Goal: Complete application form

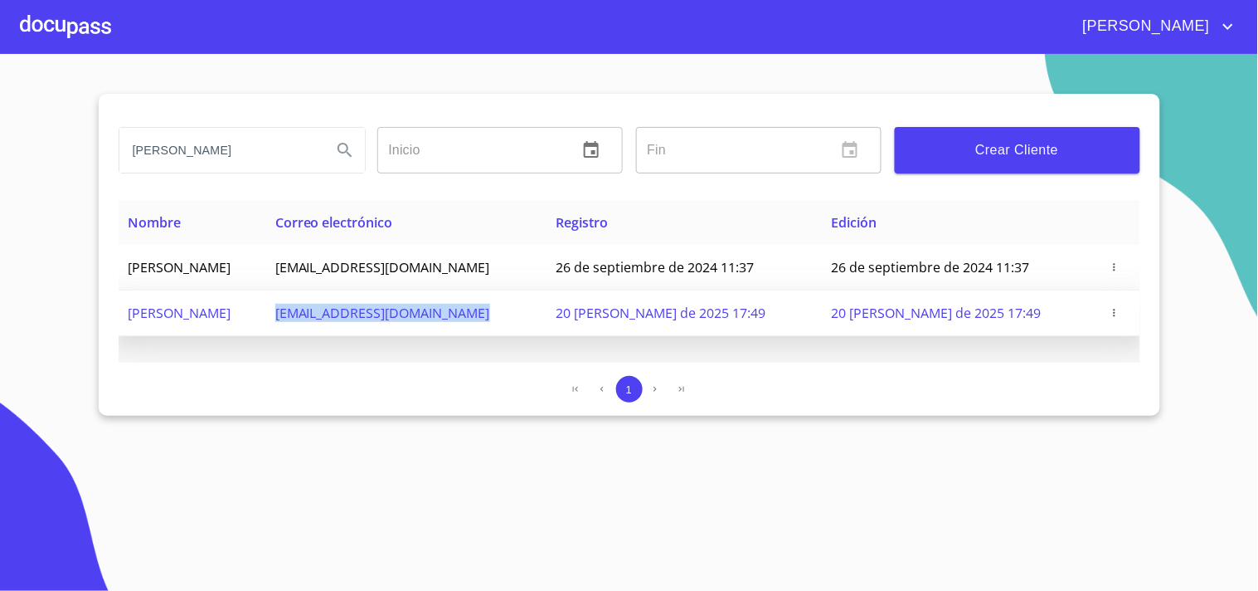
drag, startPoint x: 385, startPoint y: 316, endPoint x: 583, endPoint y: 322, distance: 198.3
click at [547, 322] on td "[EMAIL_ADDRESS][DOMAIN_NAME]" at bounding box center [405, 313] width 281 height 46
copy span "[EMAIL_ADDRESS][DOMAIN_NAME]"
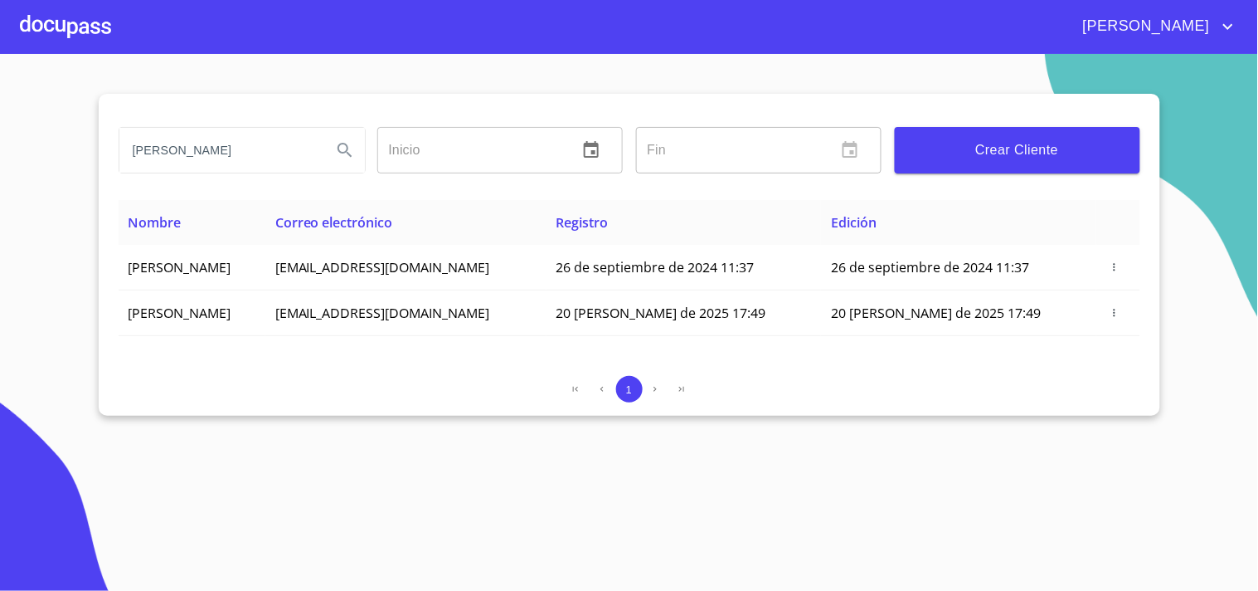
click at [85, 37] on div at bounding box center [65, 26] width 91 height 53
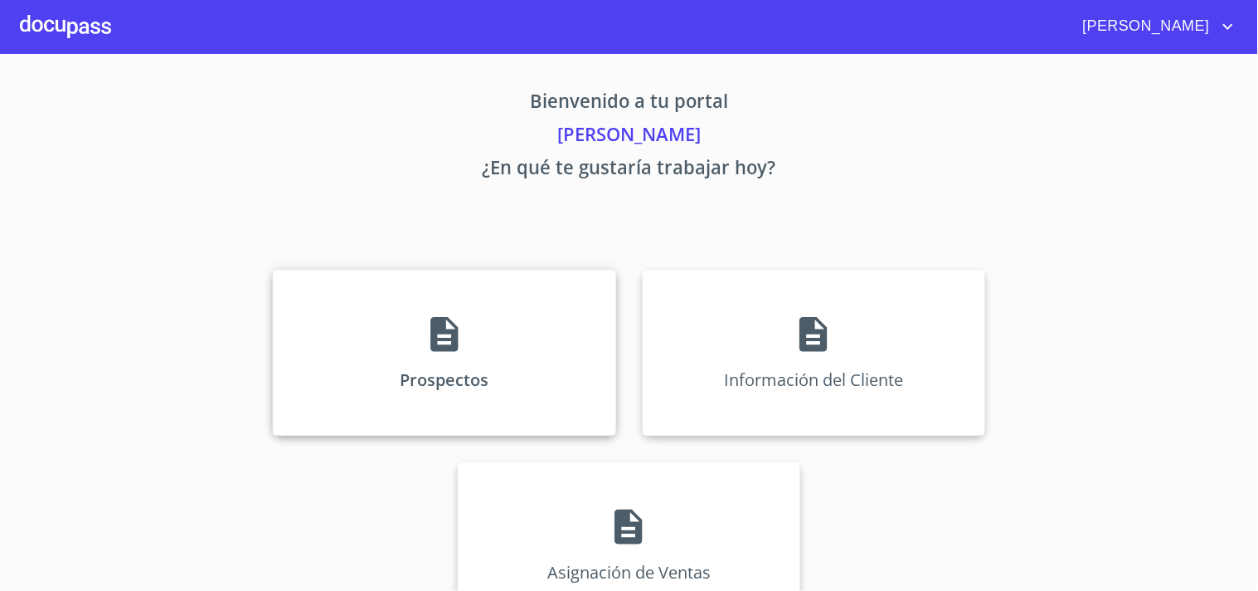
click at [502, 321] on div "Prospectos" at bounding box center [444, 353] width 343 height 166
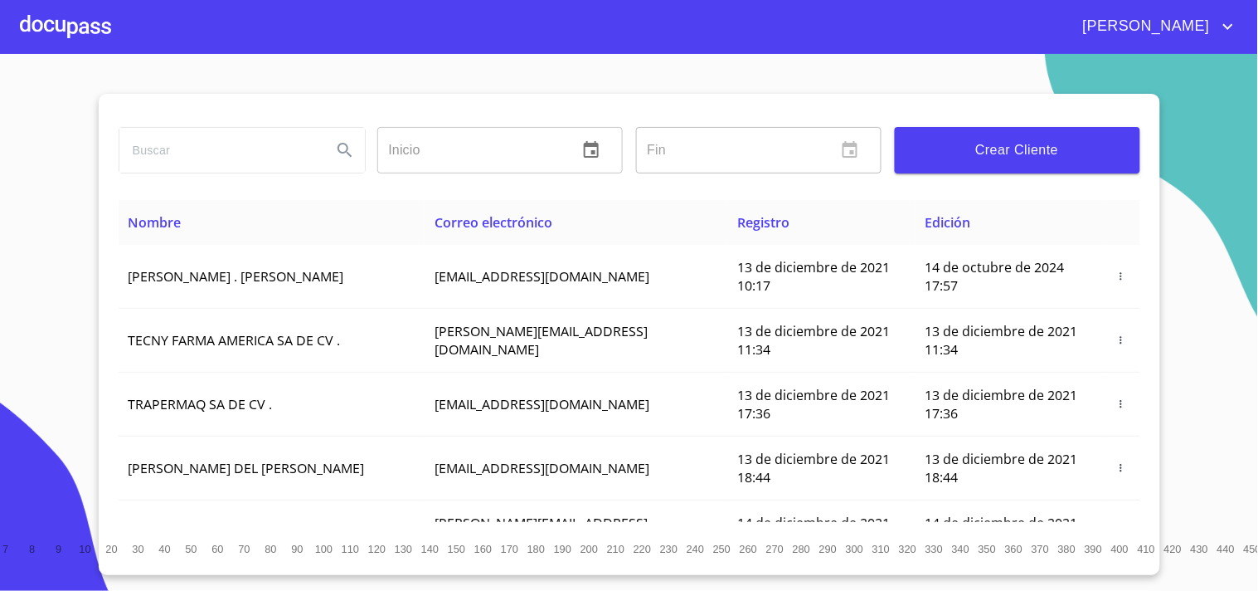
click at [229, 152] on input "search" at bounding box center [218, 150] width 199 height 45
type input "[PERSON_NAME]"
click at [337, 153] on icon "Search" at bounding box center [345, 150] width 20 height 20
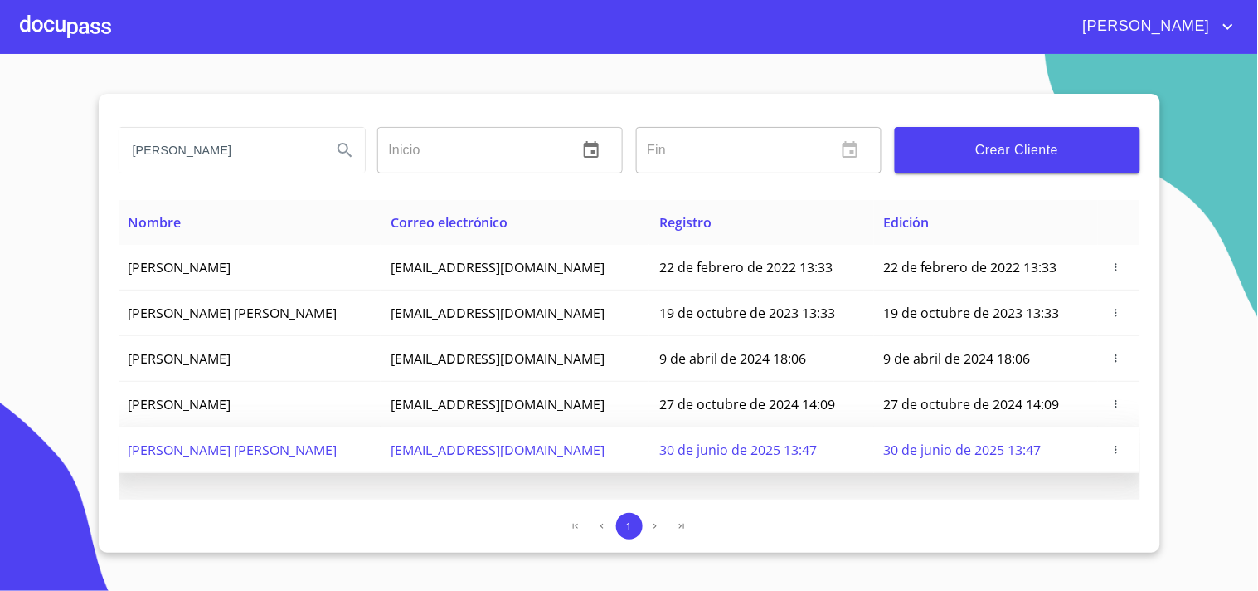
click at [1120, 445] on icon "button" at bounding box center [1117, 450] width 12 height 12
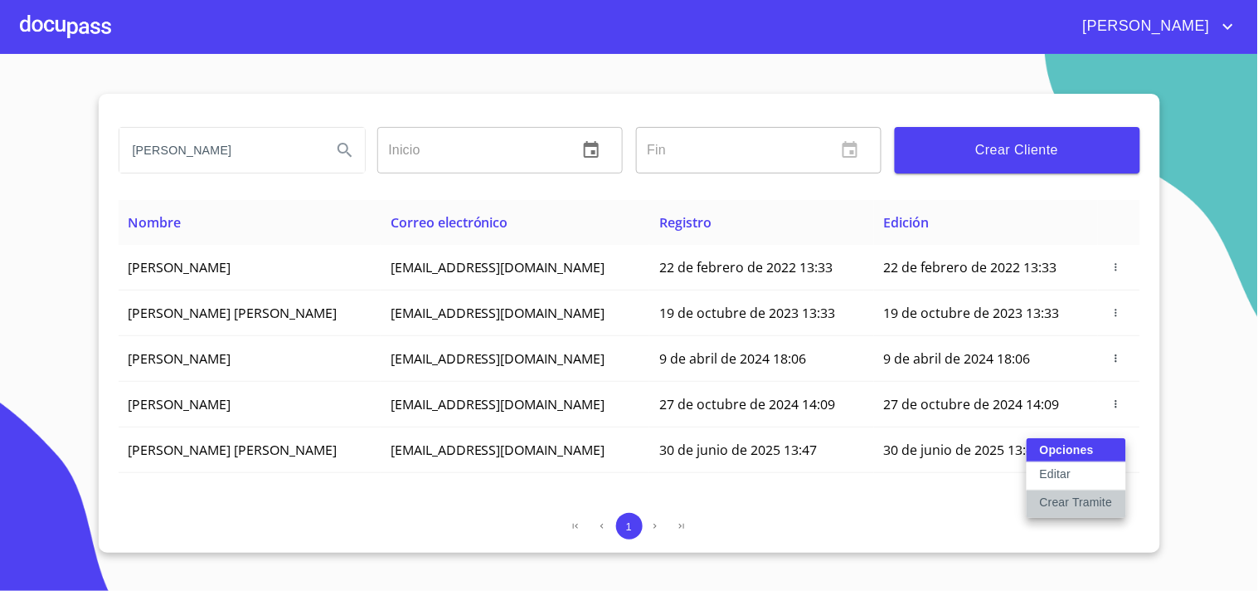
click at [1092, 506] on p "Crear Tramite" at bounding box center [1076, 502] width 73 height 17
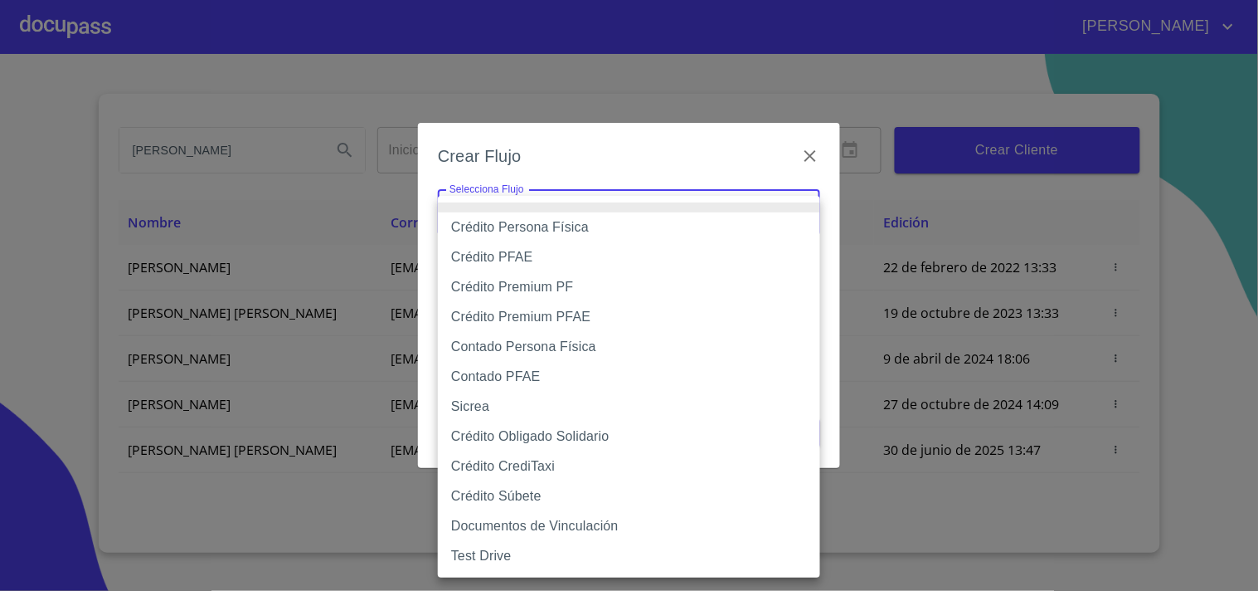
click at [523, 221] on body "[PERSON_NAME] [PERSON_NAME] Inicio ​ Fin ​ Crear Cliente Nombre Correo electrón…" at bounding box center [629, 295] width 1258 height 591
click at [569, 228] on li "Crédito Persona Física" at bounding box center [629, 227] width 382 height 30
type input "61b033e49b8c202ad5bb7912"
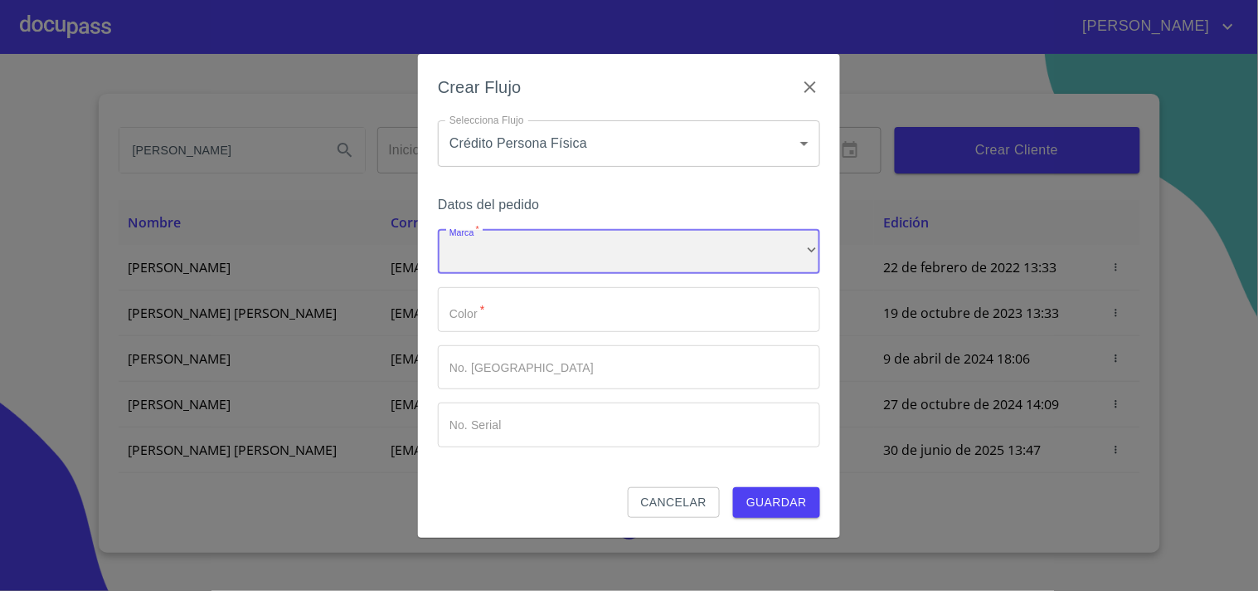
click at [552, 251] on div "​" at bounding box center [629, 252] width 382 height 45
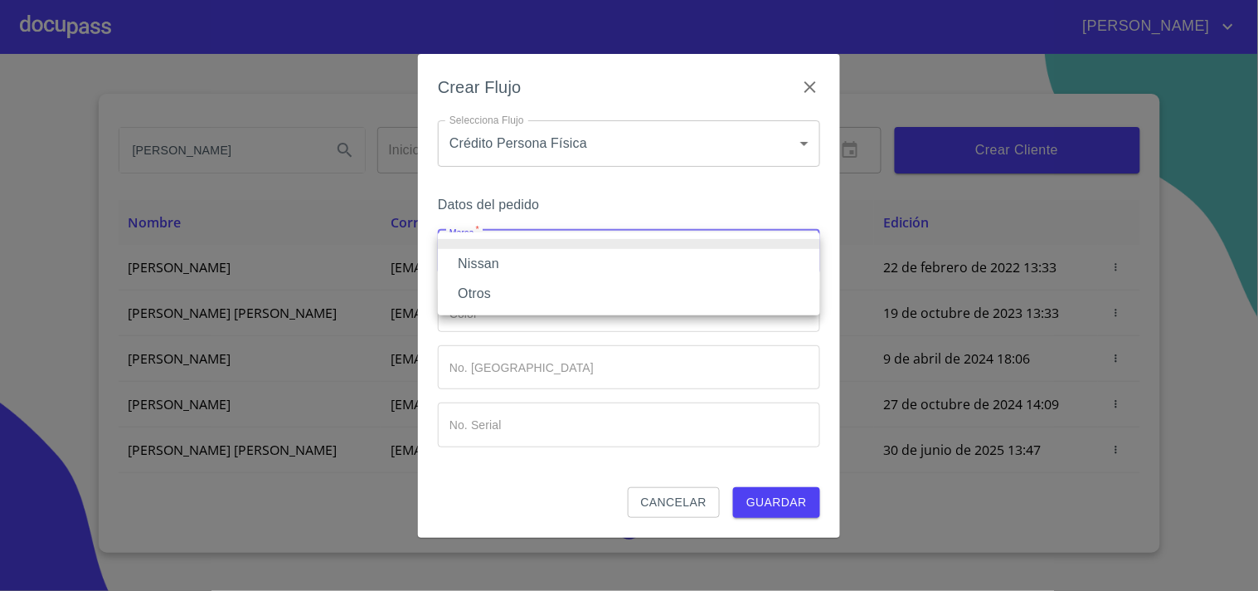
click at [494, 258] on li "Nissan" at bounding box center [629, 264] width 382 height 30
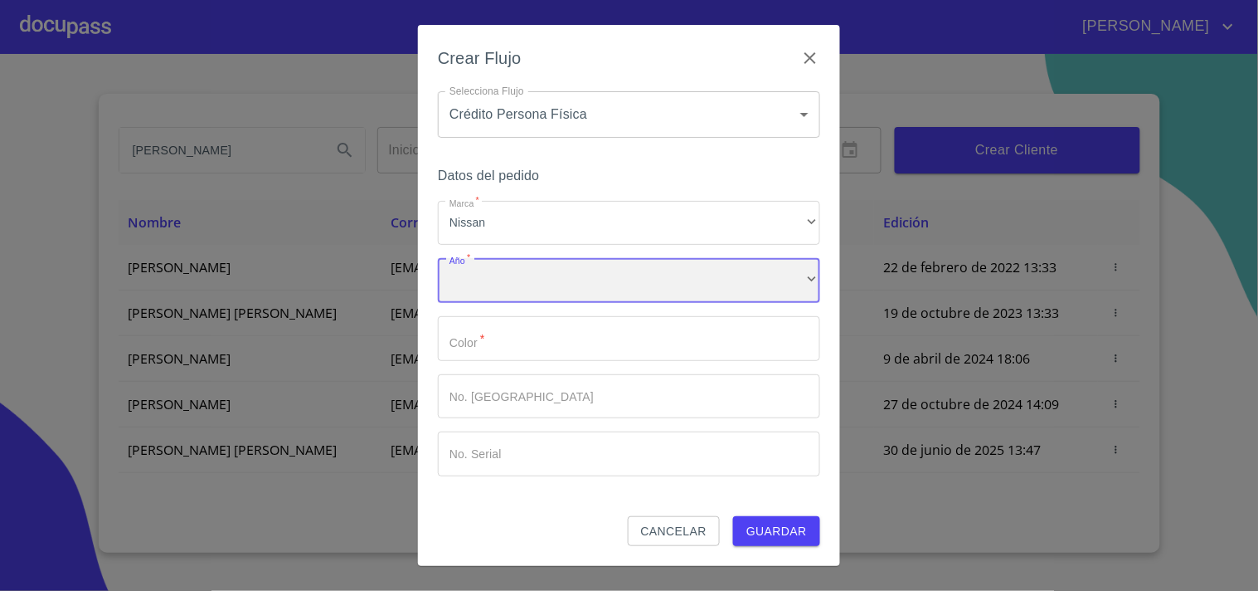
click at [518, 278] on div "​" at bounding box center [629, 280] width 382 height 45
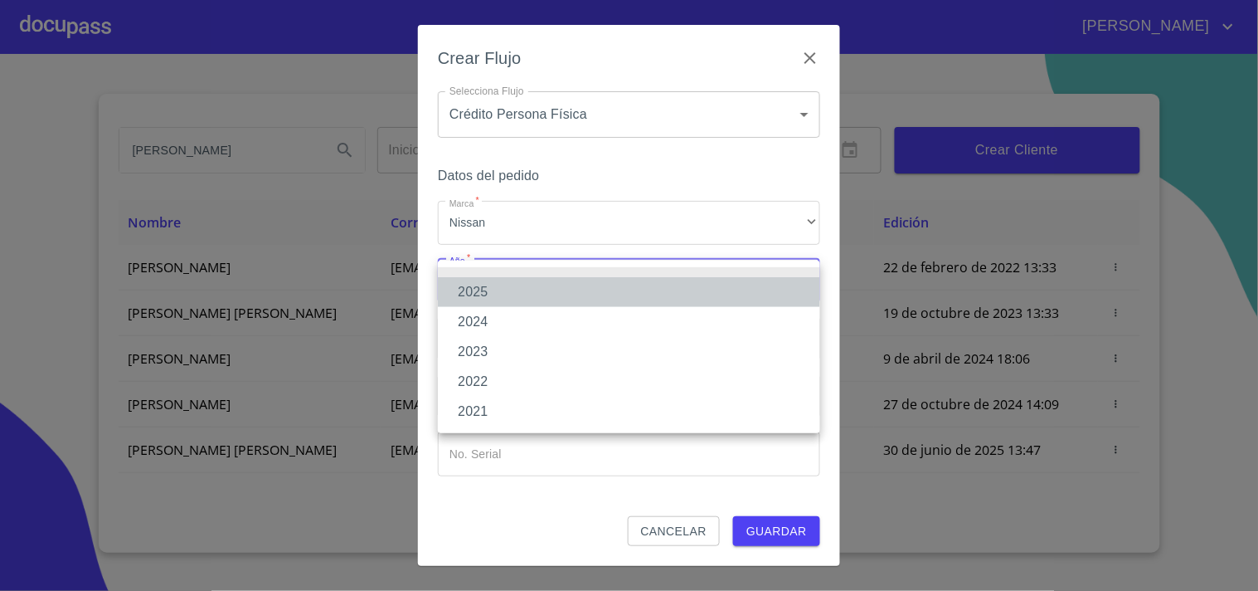
click at [489, 297] on li "2025" at bounding box center [629, 292] width 382 height 30
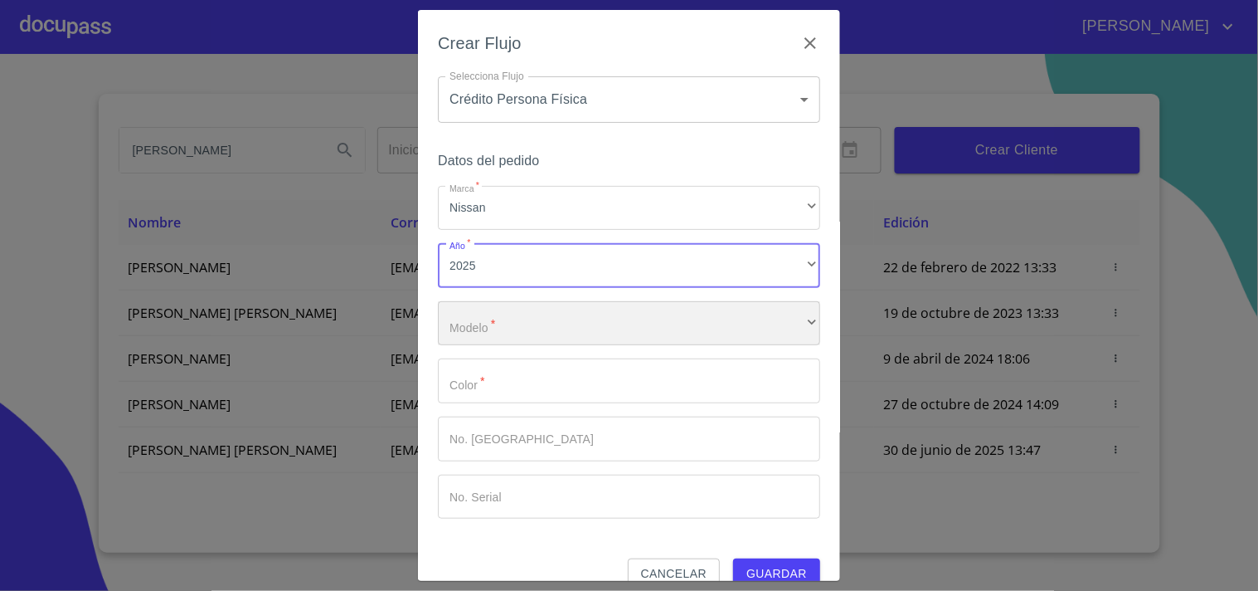
click at [492, 305] on div "​" at bounding box center [629, 323] width 382 height 45
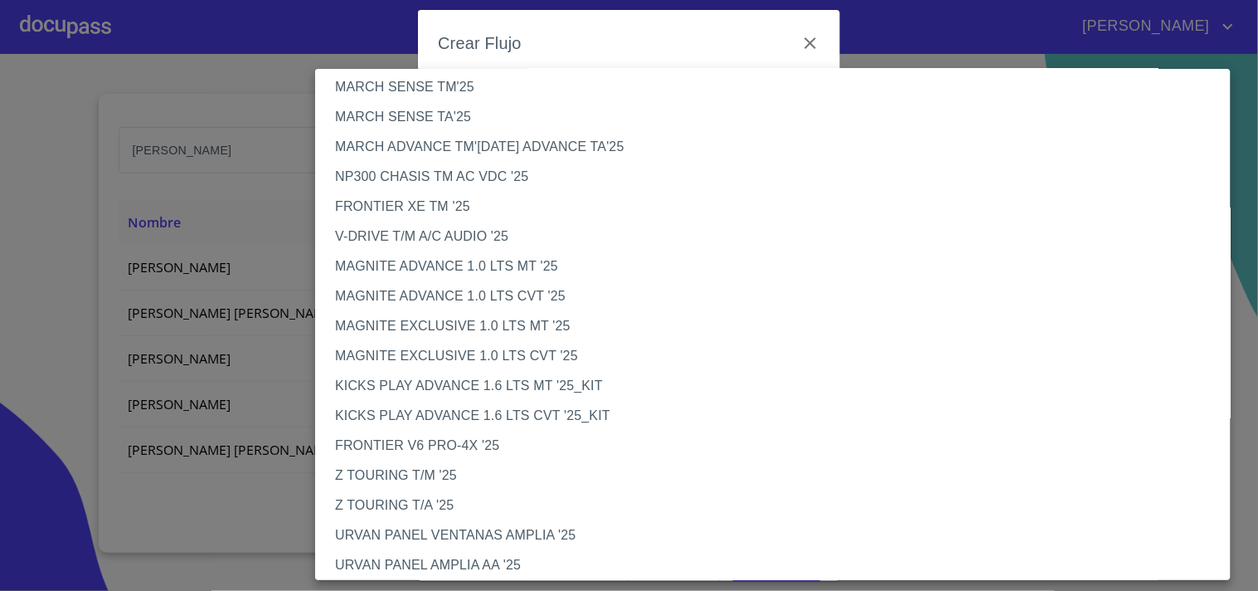
scroll to position [184, 0]
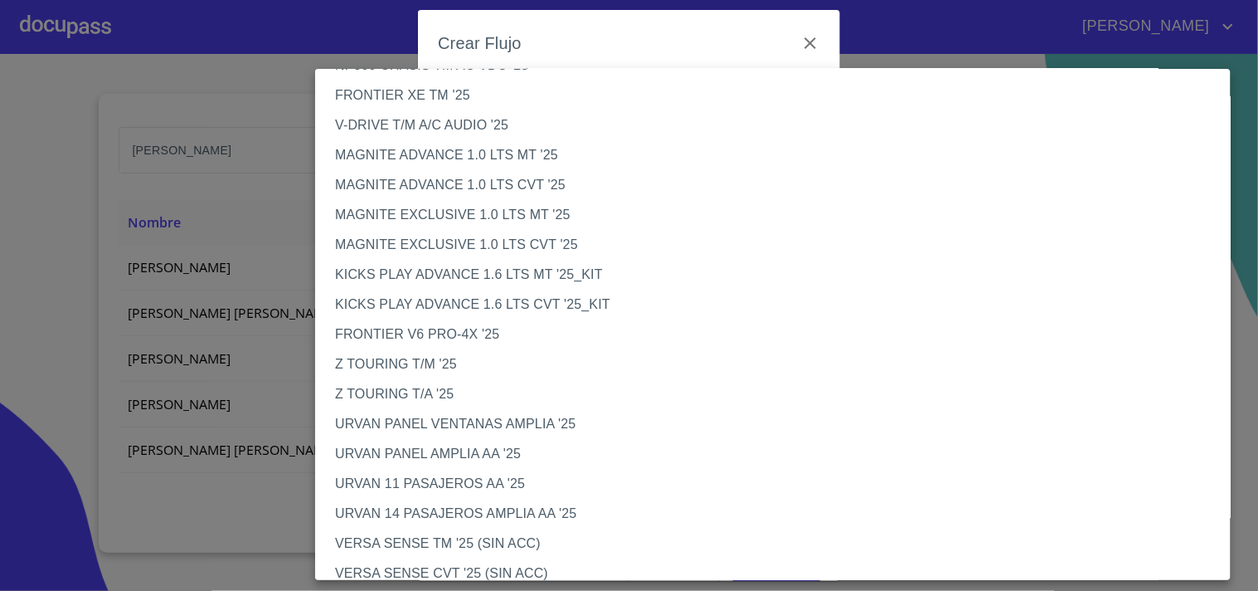
click at [571, 293] on li "KICKS PLAY ADVANCE 1.6 LTS CVT '25_KIT" at bounding box center [780, 304] width 930 height 30
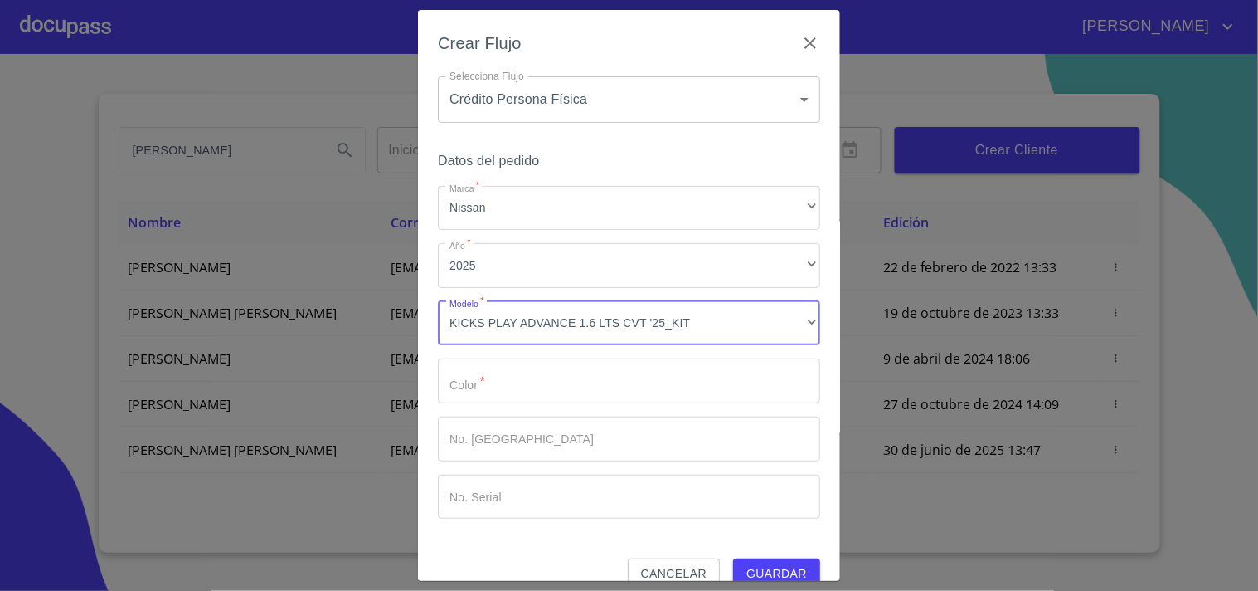
click at [515, 379] on input "Marca   *" at bounding box center [629, 380] width 382 height 45
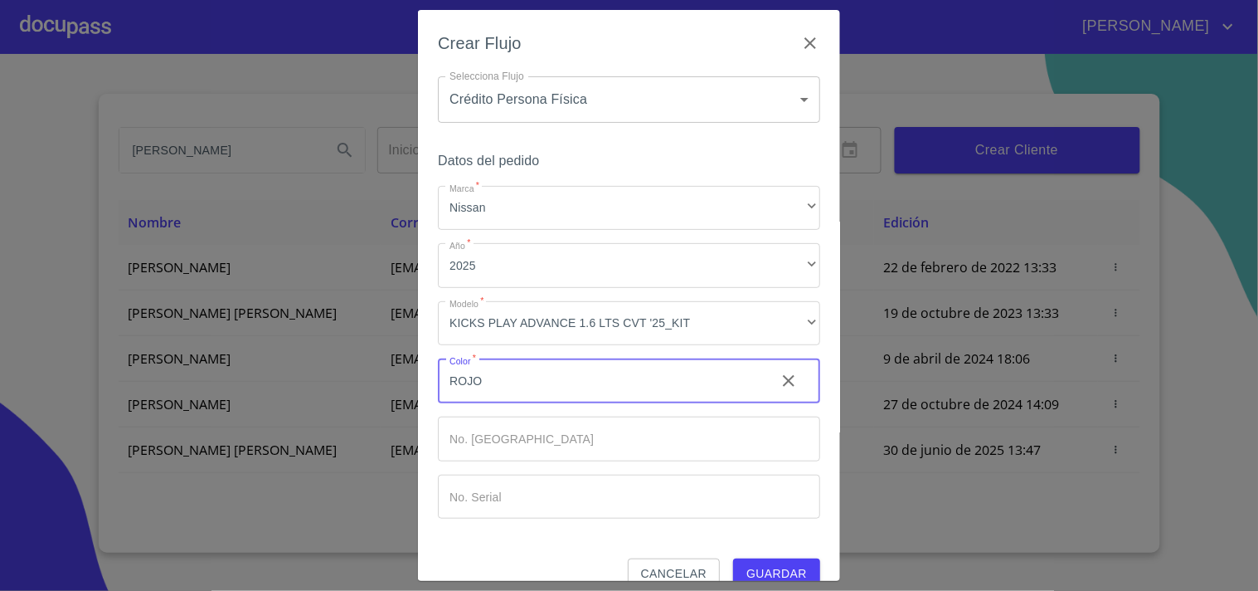
type input "ROJO"
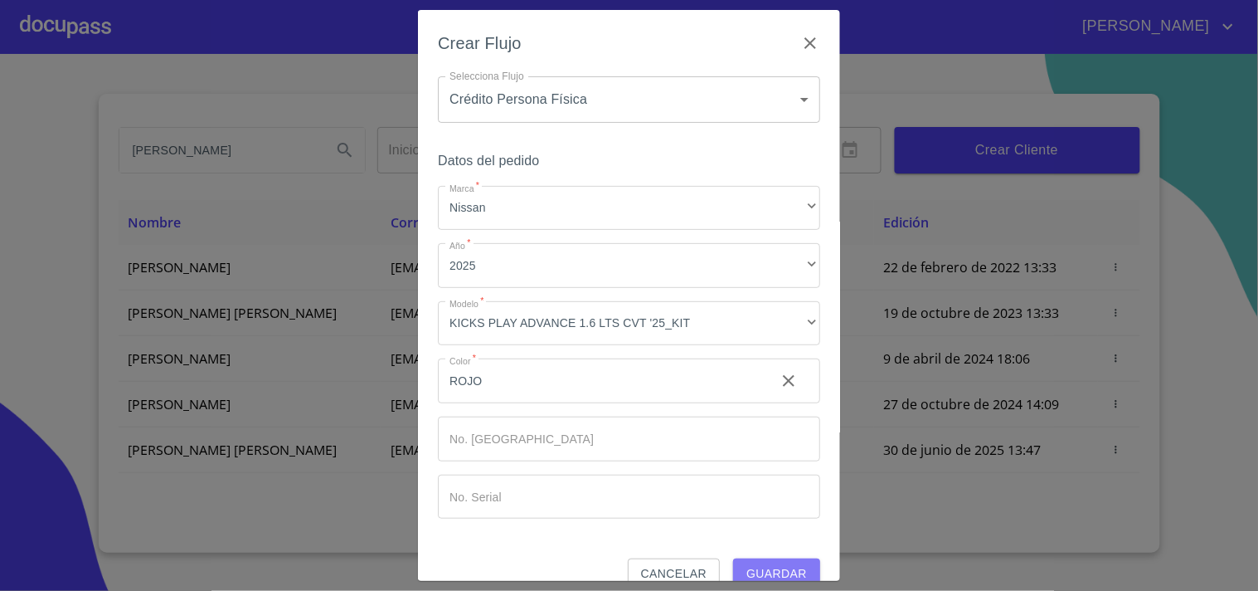
click at [765, 567] on span "Guardar" at bounding box center [777, 573] width 61 height 21
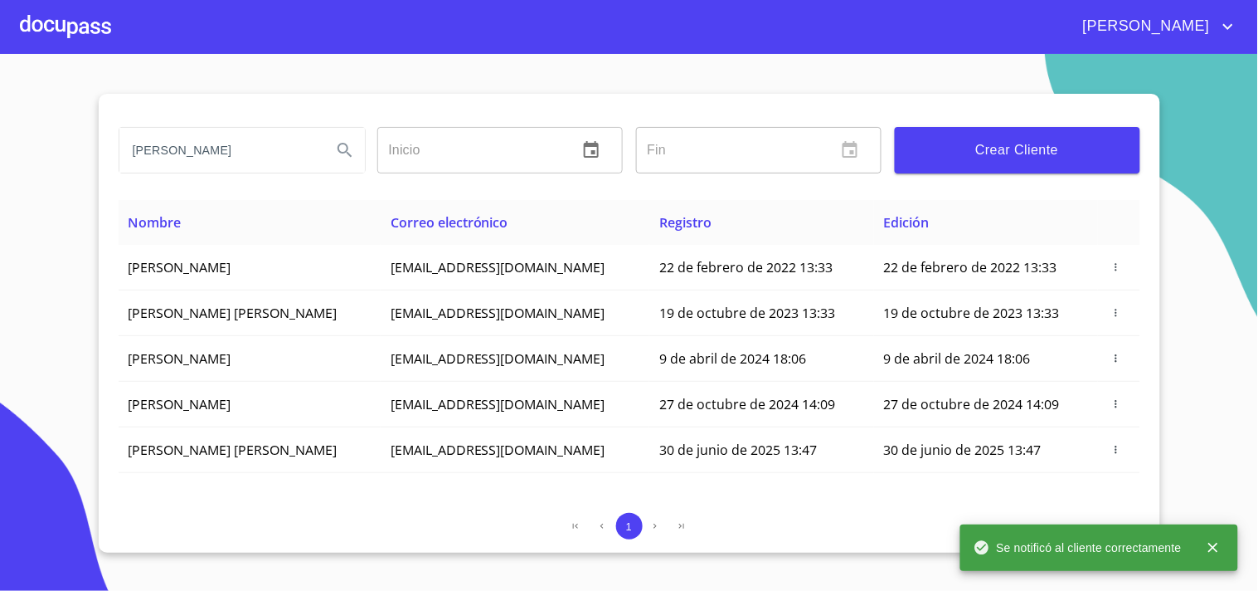
click at [1208, 543] on icon "close" at bounding box center [1213, 547] width 17 height 17
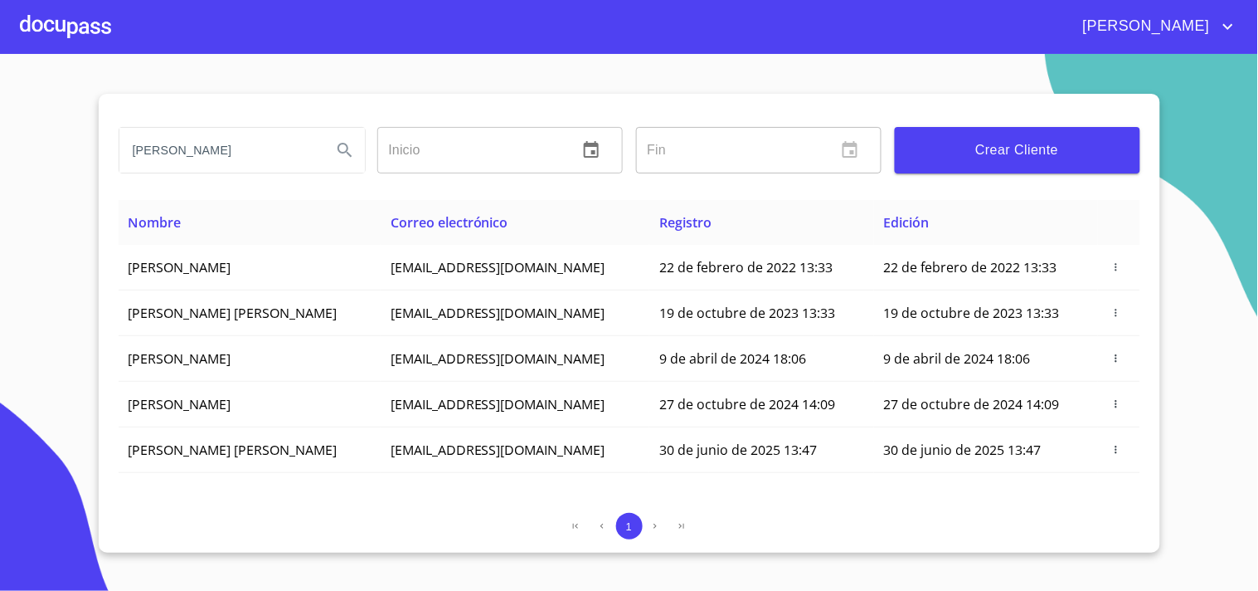
click at [55, 32] on div at bounding box center [65, 26] width 91 height 53
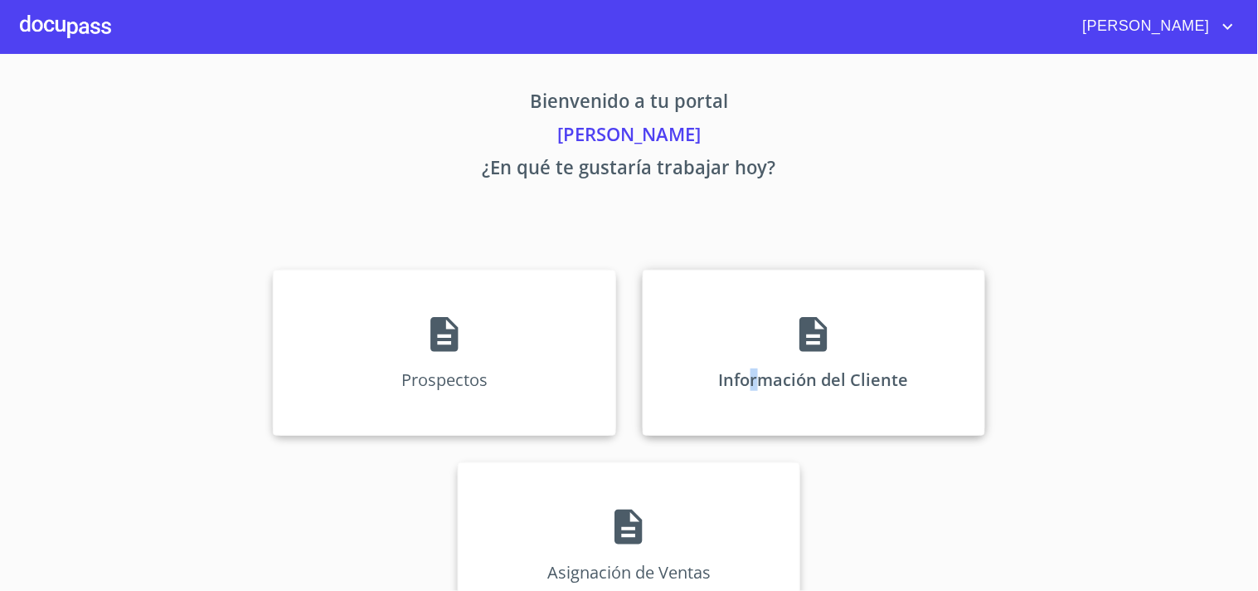
click at [748, 382] on p "Información del Cliente" at bounding box center [814, 379] width 190 height 22
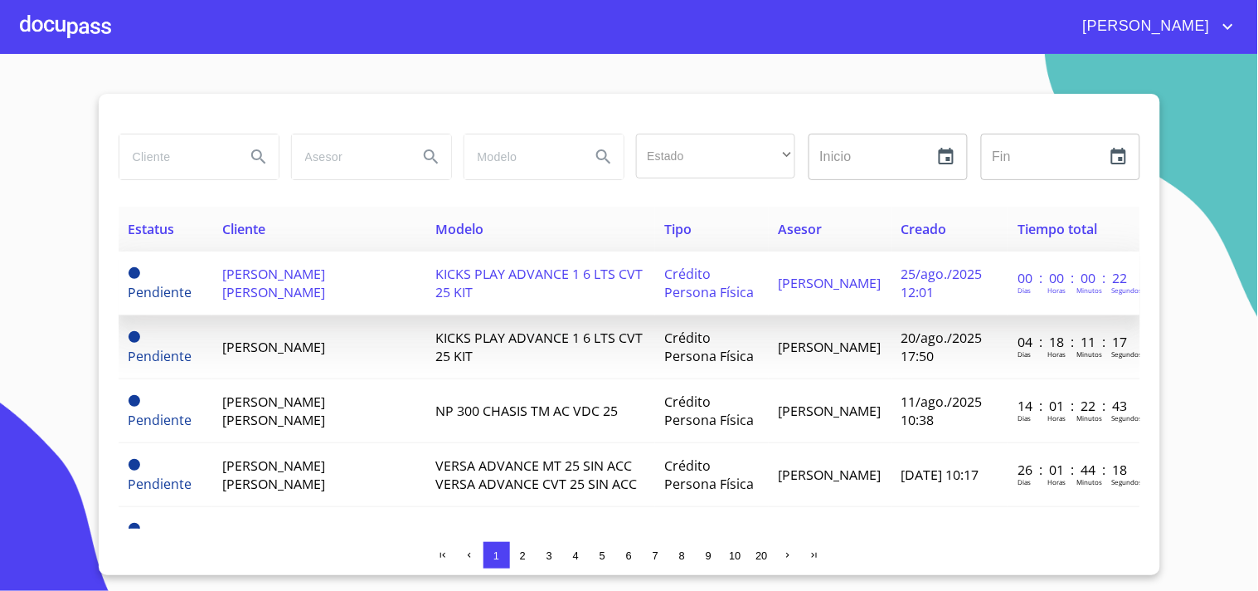
click at [325, 270] on span "[PERSON_NAME] [PERSON_NAME]" at bounding box center [273, 283] width 103 height 36
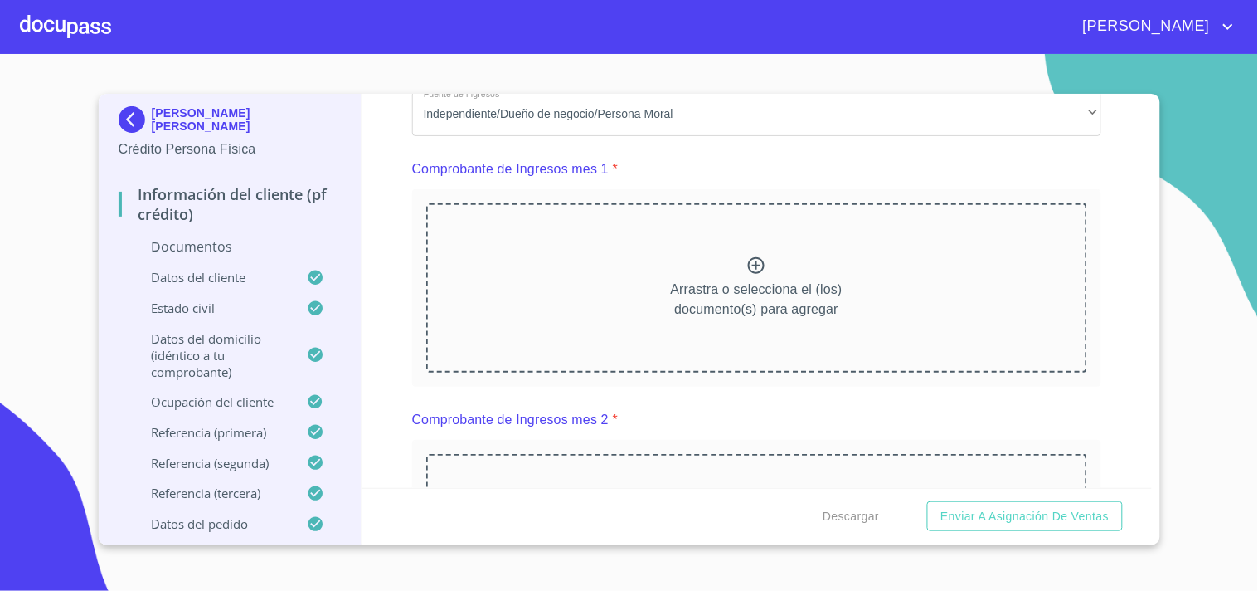
scroll to position [1674, 0]
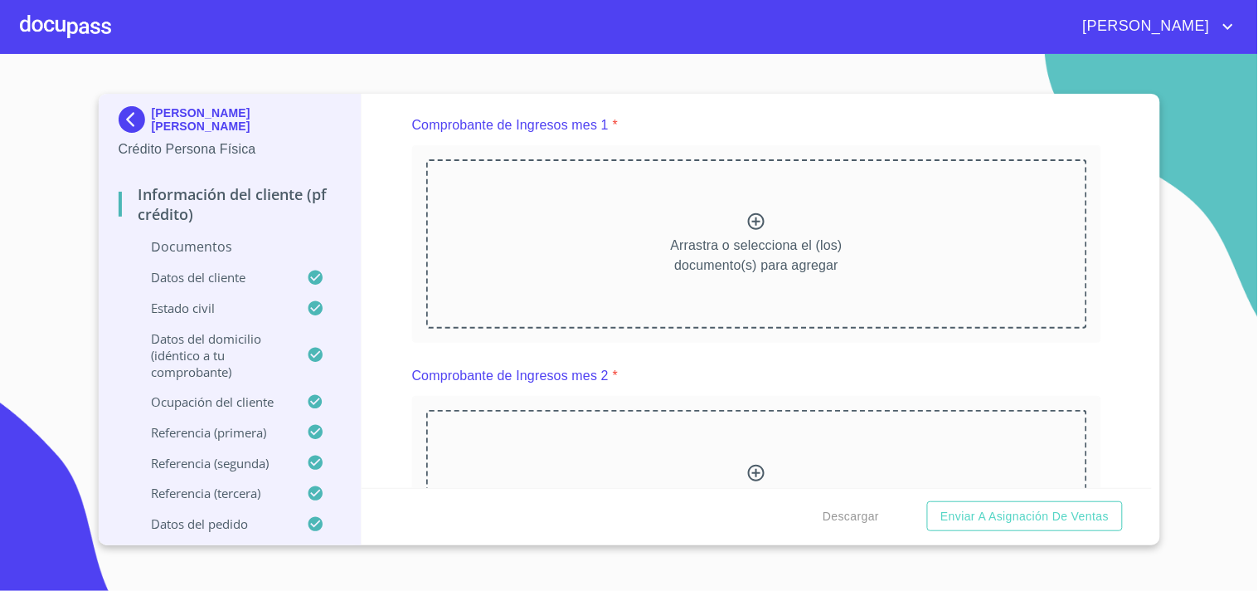
click at [748, 218] on icon at bounding box center [756, 221] width 17 height 17
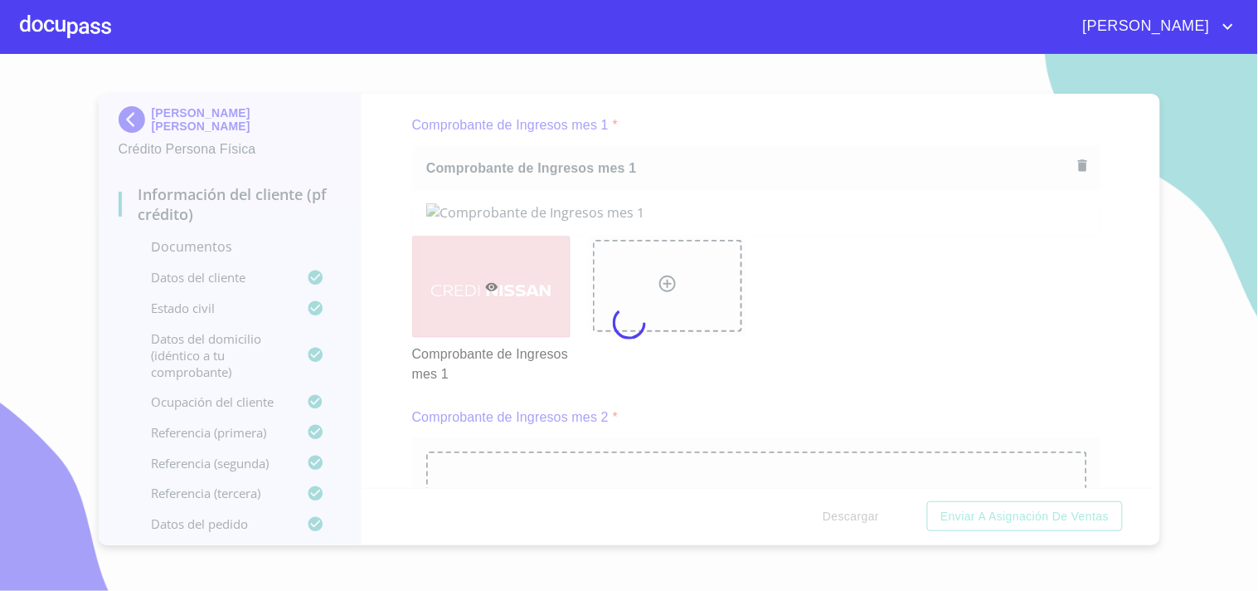
drag, startPoint x: 1146, startPoint y: 192, endPoint x: 1141, endPoint y: 213, distance: 21.3
click at [1141, 213] on div at bounding box center [629, 322] width 1258 height 537
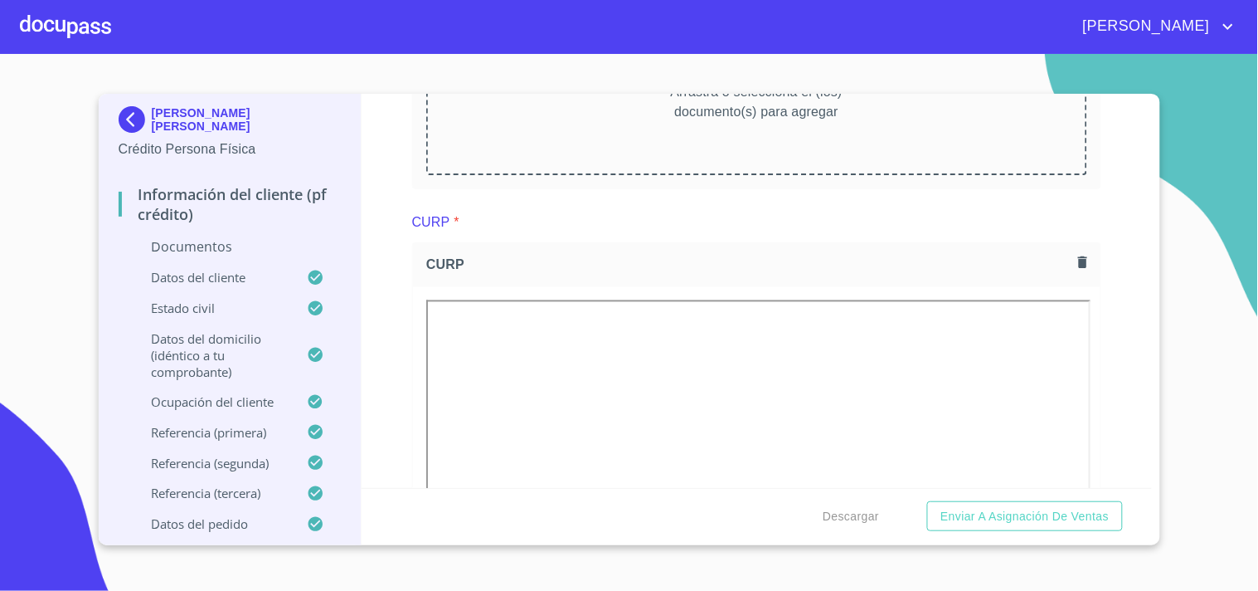
scroll to position [2486, 0]
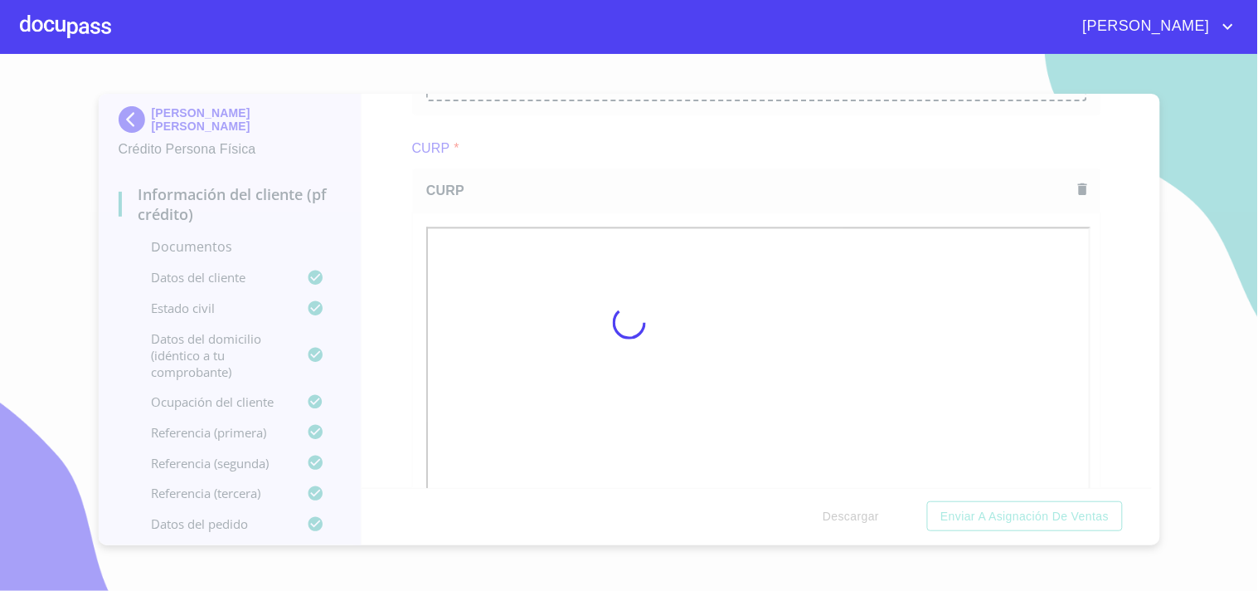
drag, startPoint x: 1141, startPoint y: 208, endPoint x: 1142, endPoint y: 218, distance: 10.0
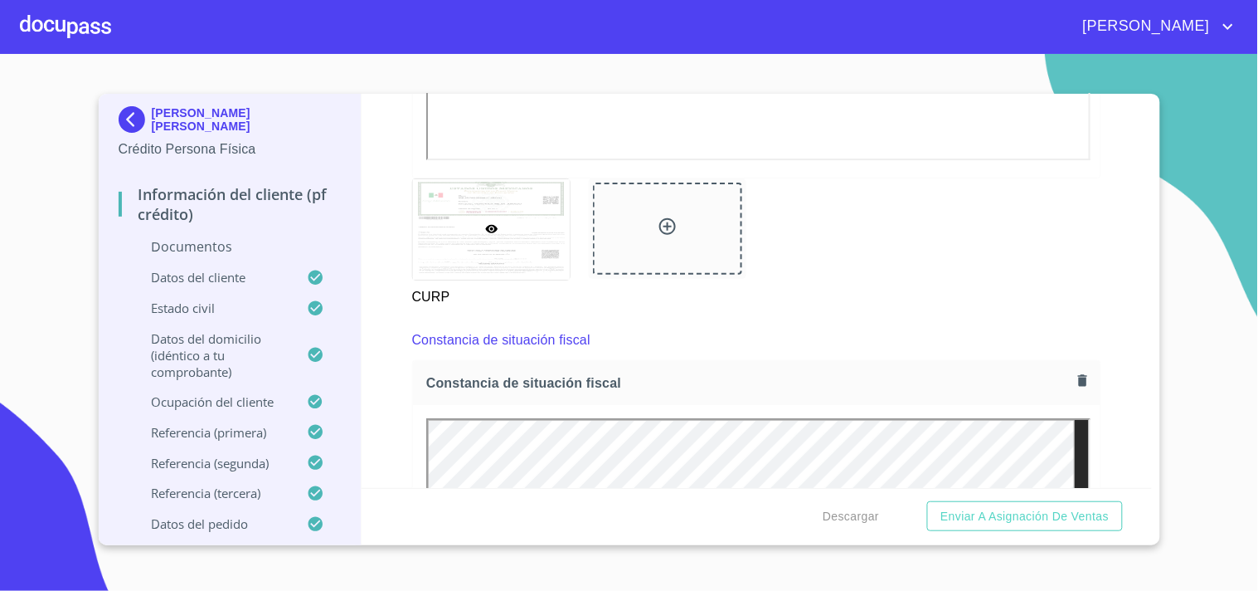
scroll to position [3024, 0]
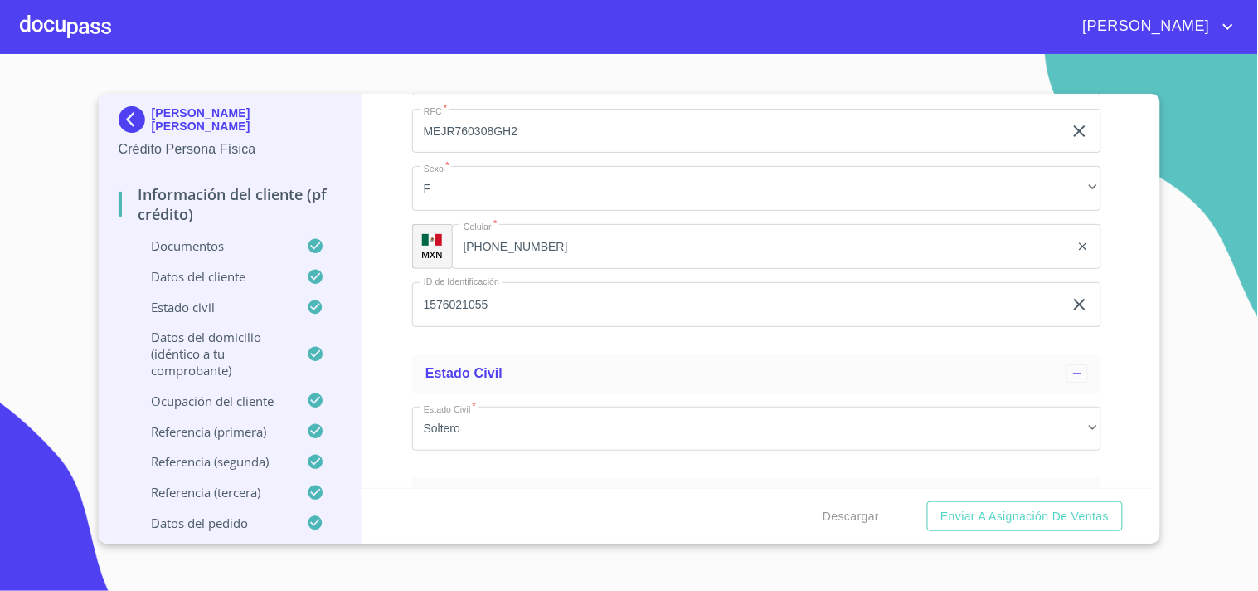
scroll to position [4614, 0]
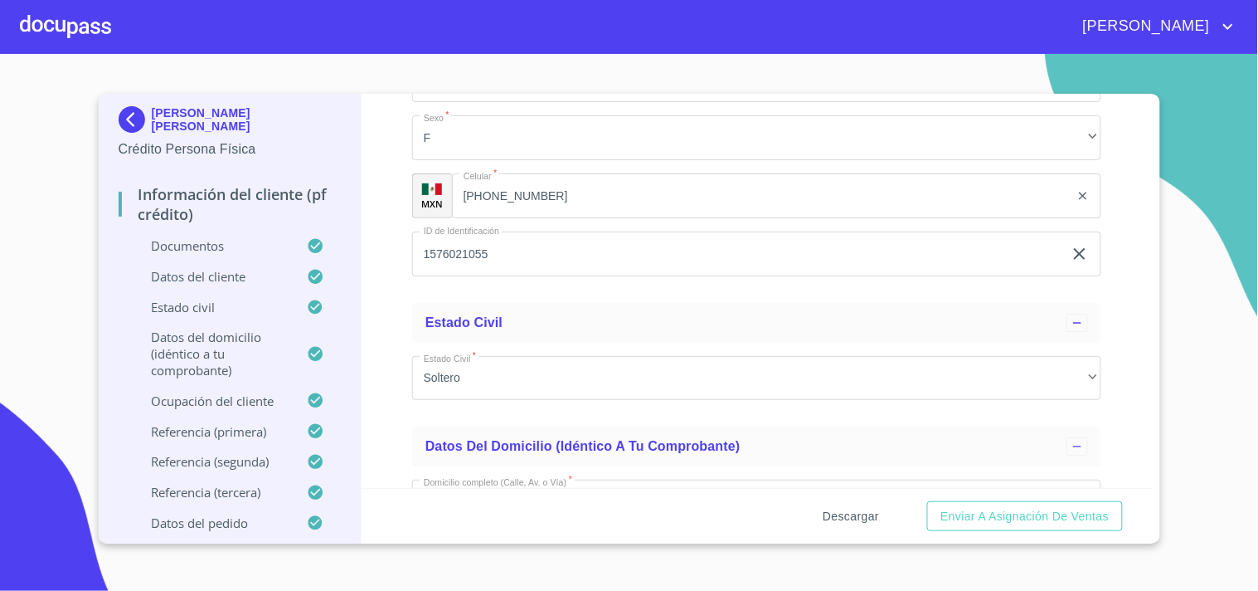
click at [863, 516] on span "Descargar" at bounding box center [851, 516] width 56 height 21
